Goal: Find specific page/section: Find specific page/section

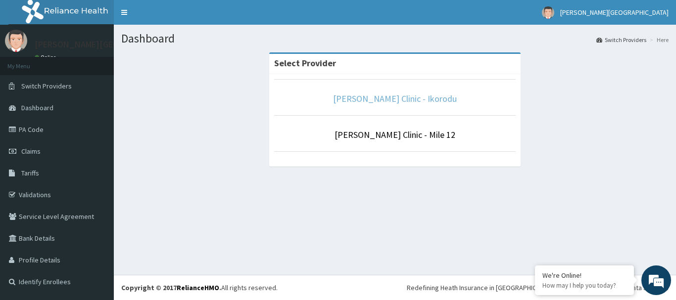
click at [423, 99] on link "[PERSON_NAME] Clinic - Ikorodu" at bounding box center [395, 98] width 124 height 11
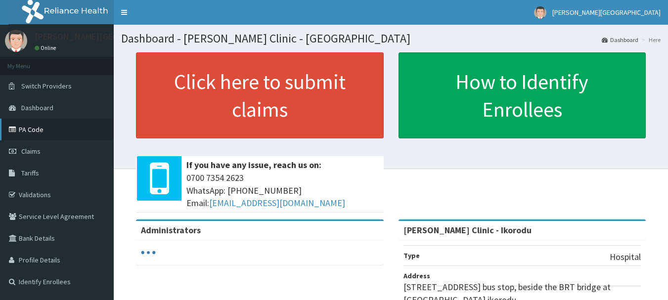
click at [41, 125] on link "PA Code" at bounding box center [57, 130] width 114 height 22
